Goal: Task Accomplishment & Management: Use online tool/utility

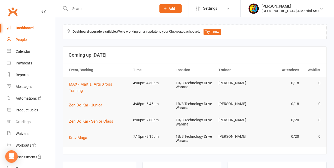
click at [24, 40] on div "People" at bounding box center [21, 40] width 11 height 4
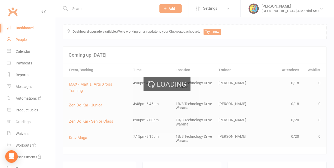
select select "100"
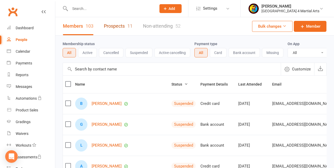
click at [118, 27] on link "Prospects 11" at bounding box center [118, 26] width 29 height 18
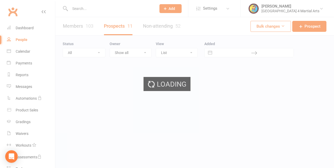
select select "25"
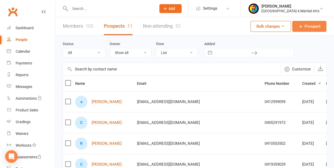
click at [305, 30] on link "Prospect" at bounding box center [309, 26] width 34 height 11
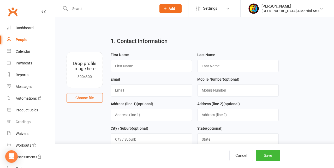
click at [7, 42] on link "People" at bounding box center [31, 40] width 48 height 12
select select "25"
click at [0, 15] on div "Clubworx" at bounding box center [27, 14] width 55 height 19
click at [120, 68] on input "text" at bounding box center [151, 66] width 81 height 12
type input "[PERSON_NAME]"
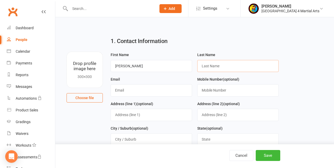
click at [225, 68] on input "text" at bounding box center [237, 66] width 81 height 12
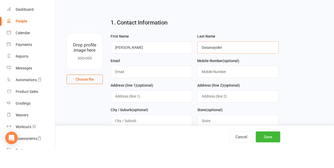
type input "Dasanayake"
click at [204, 93] on input "text" at bounding box center [237, 90] width 81 height 12
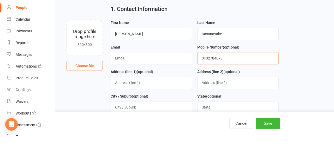
type input "0432784878"
click at [120, 118] on input "text" at bounding box center [151, 115] width 81 height 12
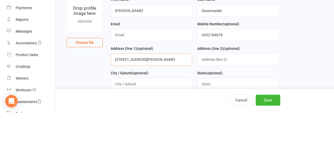
type input "[STREET_ADDRESS][PERSON_NAME]"
click at [151, 142] on input "text" at bounding box center [151, 139] width 81 height 12
type input "[GEOGRAPHIC_DATA]"
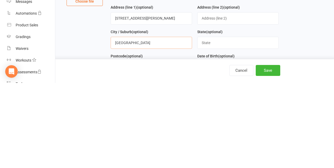
scroll to position [15, 0]
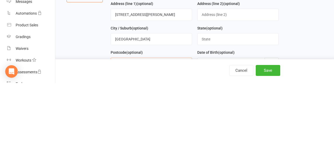
click at [125, 151] on input "text" at bounding box center [151, 149] width 81 height 12
type input "4551"
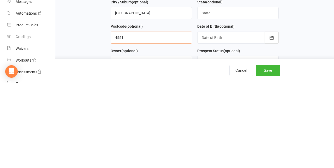
scroll to position [42, 0]
click at [186, 150] on select "Select Owner [PERSON_NAME]" at bounding box center [151, 146] width 81 height 11
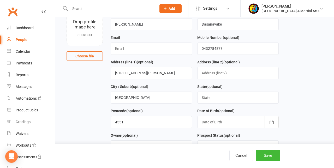
click at [71, 112] on main "1. Contact Information Drop profile image here 300×300 Choose file First Name […" at bounding box center [195, 129] width 264 height 277
click at [123, 52] on input "text" at bounding box center [151, 49] width 81 height 12
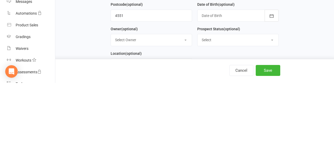
scroll to position [64, 0]
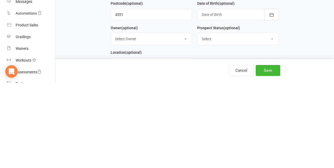
type input "Deepadasa.dd.dd"
click at [185, 153] on select "Select Location [STREET_ADDRESS]" at bounding box center [151, 148] width 81 height 11
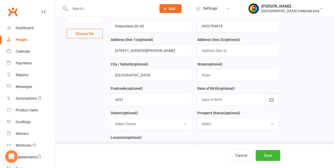
click at [75, 89] on main "1. Contact Information Drop profile image here 300×300 Choose file First Name […" at bounding box center [195, 107] width 264 height 277
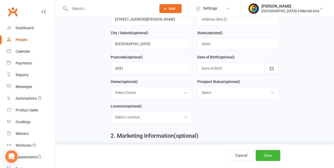
scroll to position [96, 0]
click at [168, 116] on select "Select Location [STREET_ADDRESS]" at bounding box center [151, 116] width 81 height 11
select select "0"
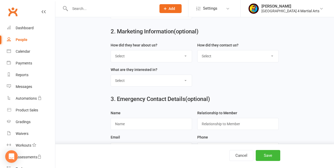
scroll to position [202, 0]
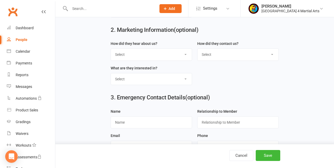
click at [187, 57] on select "Select Google Through A Friend Poster Magazine Walk by Letter Box Drop Facebook" at bounding box center [151, 54] width 81 height 11
click at [250, 82] on form "How did they hear about us? Select Google Through A Friend Poster Magazine Walk…" at bounding box center [195, 64] width 174 height 49
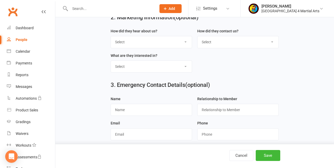
scroll to position [223, 0]
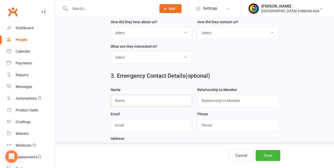
click at [121, 103] on input "text" at bounding box center [151, 101] width 81 height 12
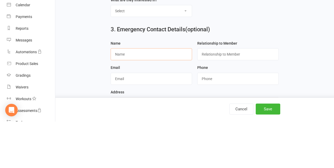
click at [122, 107] on input "text" at bounding box center [151, 101] width 81 height 12
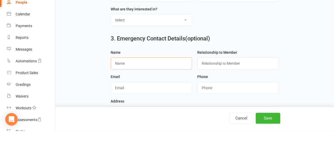
click at [122, 104] on input "text" at bounding box center [151, 101] width 81 height 12
click at [123, 107] on input "text" at bounding box center [151, 101] width 81 height 12
click at [121, 104] on input "text" at bounding box center [151, 101] width 81 height 12
type input "I"
type input "D"
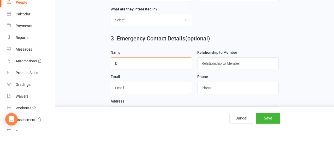
type input "D"
type input "Indike"
click at [131, 128] on input "text" at bounding box center [151, 125] width 81 height 12
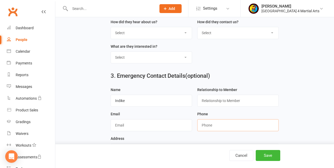
click at [221, 129] on input "string" at bounding box center [237, 125] width 81 height 12
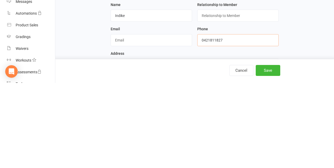
type input "0421811827"
click at [272, 161] on button "Save" at bounding box center [268, 155] width 25 height 11
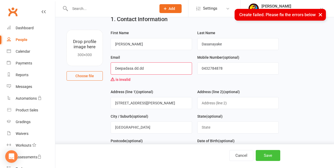
scroll to position [22, 0]
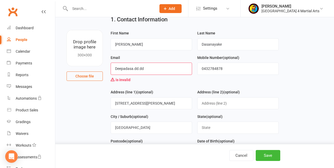
click at [163, 70] on input "Deepadasa.dd.dd" at bounding box center [151, 69] width 81 height 12
type input "[EMAIL_ADDRESS][DOMAIN_NAME]"
click at [310, 56] on main "1. Contact Information Drop profile image here 300×300 Choose file First Name […" at bounding box center [195, 154] width 264 height 287
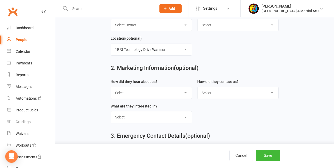
scroll to position [198, 0]
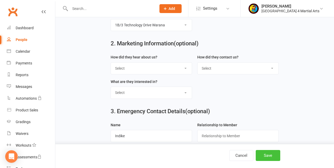
click at [268, 161] on button "Save" at bounding box center [268, 155] width 25 height 11
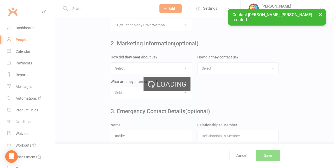
scroll to position [0, 0]
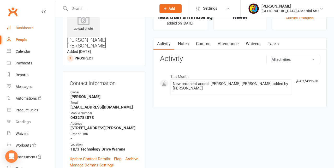
click at [33, 29] on div "Dashboard" at bounding box center [25, 28] width 18 height 4
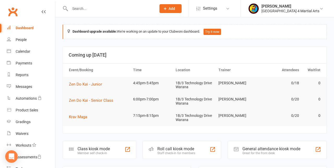
click at [99, 147] on div "Class kiosk mode" at bounding box center [94, 148] width 32 height 5
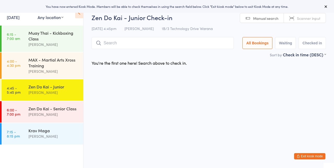
click at [57, 63] on div "MAX - Martial Arts Xross Training" at bounding box center [53, 62] width 50 height 11
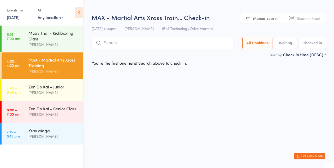
click at [53, 92] on div "[PERSON_NAME]" at bounding box center [53, 93] width 50 height 6
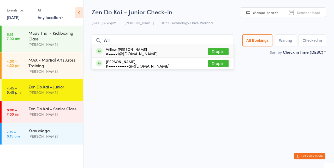
type input "Will"
click at [226, 52] on button "Drop in" at bounding box center [218, 52] width 21 height 8
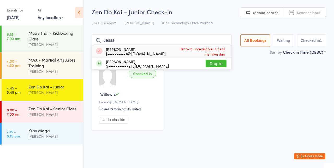
type input "Jesss"
click at [199, 65] on div "Jesse Morrow S•••••••••••2@gmail.com Drop in" at bounding box center [162, 64] width 140 height 12
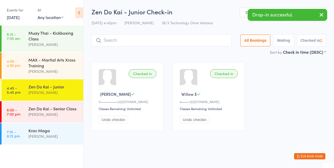
click at [270, 67] on div "Checked in Jesse M S•••••••••••2@gmail.com Classes Remaining: Unlimited Undo ch…" at bounding box center [209, 96] width 244 height 78
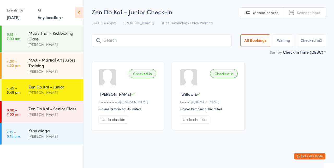
click at [121, 40] on input "search" at bounding box center [162, 40] width 140 height 12
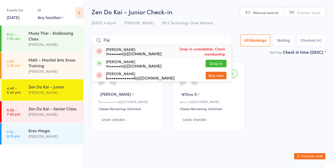
type input "Pai"
click at [120, 66] on div "m••••••n@whitehouseinternational.com.au" at bounding box center [134, 66] width 56 height 4
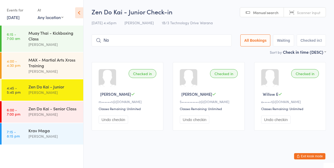
type input "Noah"
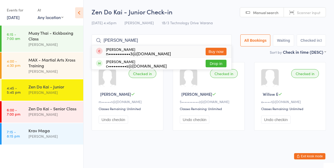
click at [218, 65] on button "Drop in" at bounding box center [216, 64] width 21 height 8
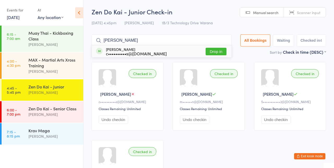
type input "Bianca"
click at [220, 53] on button "Drop in" at bounding box center [216, 52] width 21 height 8
